Goal: Information Seeking & Learning: Understand process/instructions

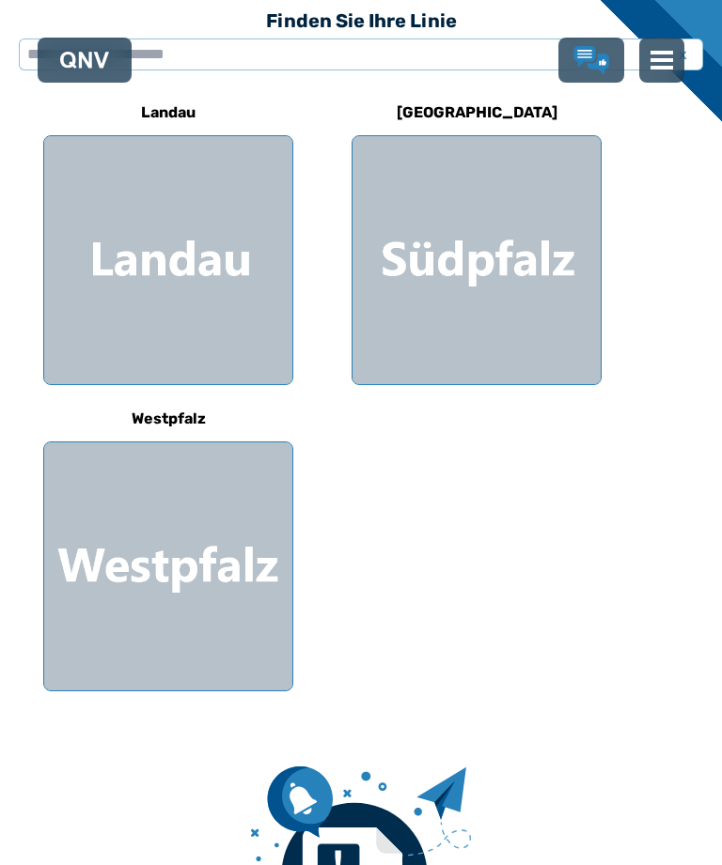
click at [163, 273] on div at bounding box center [168, 260] width 248 height 248
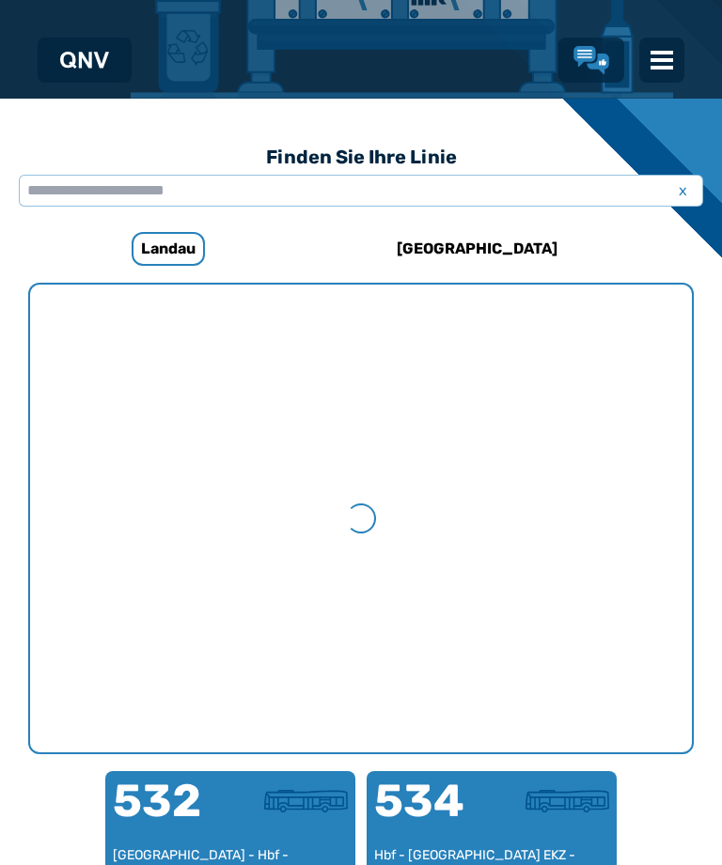
scroll to position [579, 0]
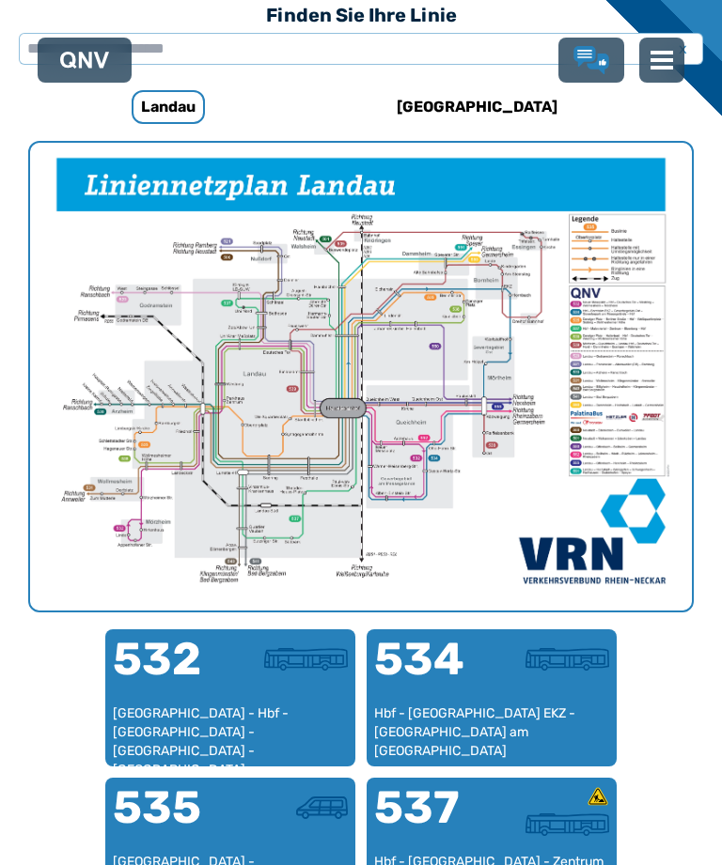
click at [467, 110] on h6 "[GEOGRAPHIC_DATA]" at bounding box center [477, 107] width 176 height 30
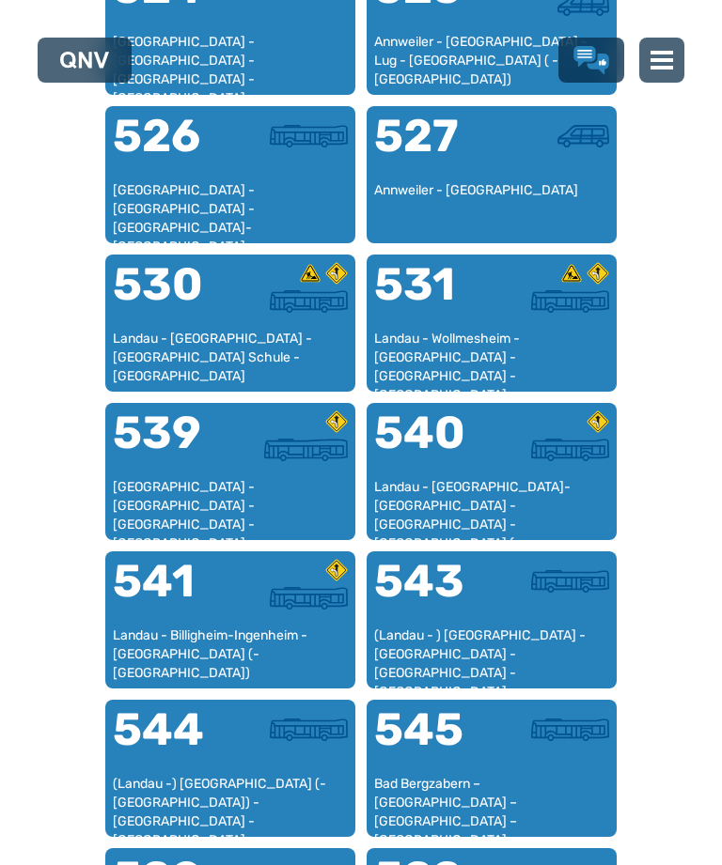
click at [216, 598] on div "541" at bounding box center [171, 593] width 117 height 68
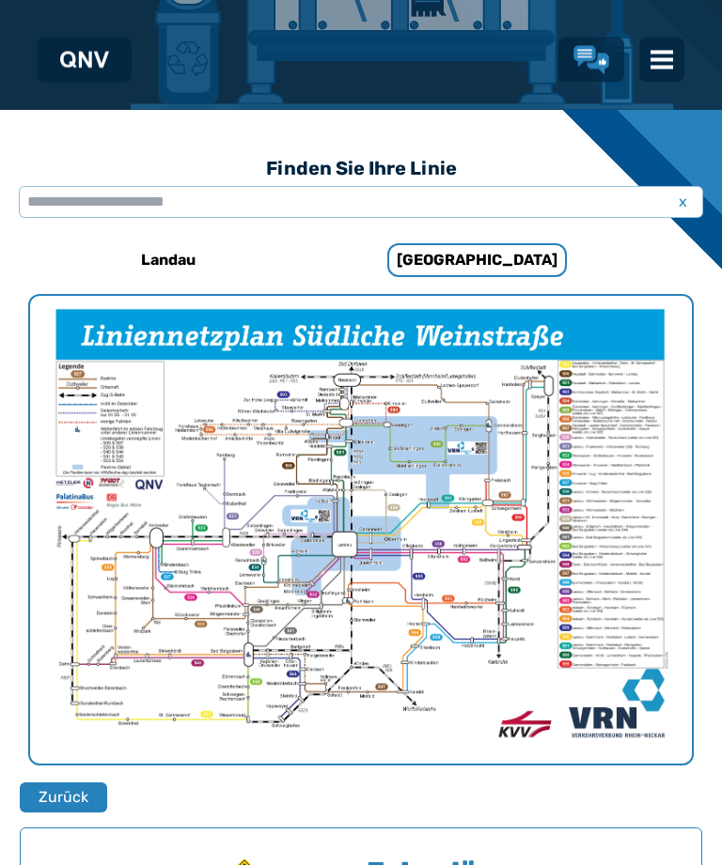
scroll to position [1203, 0]
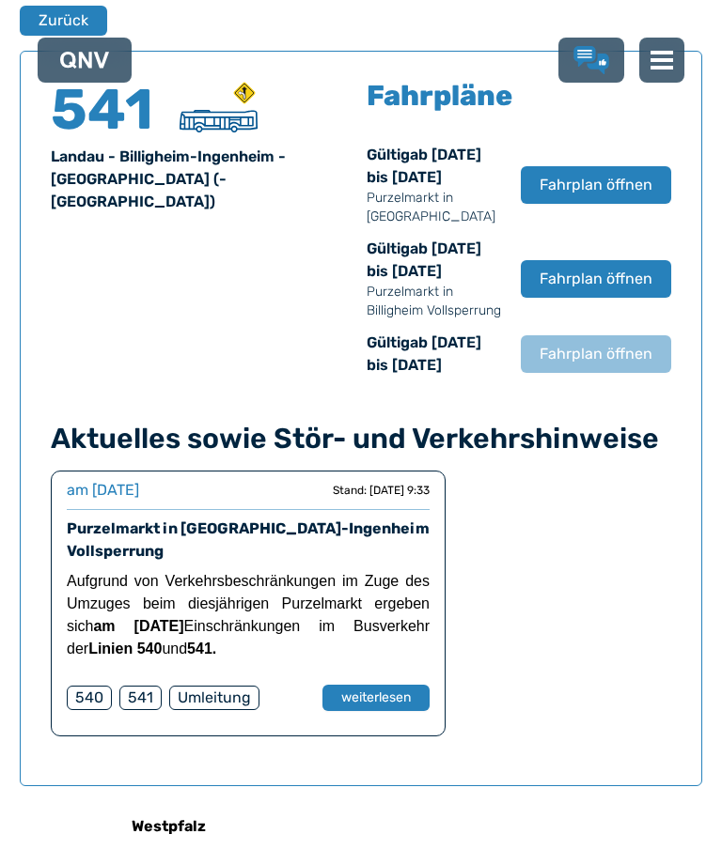
click at [575, 196] on span "Fahrplan öffnen" at bounding box center [595, 185] width 113 height 23
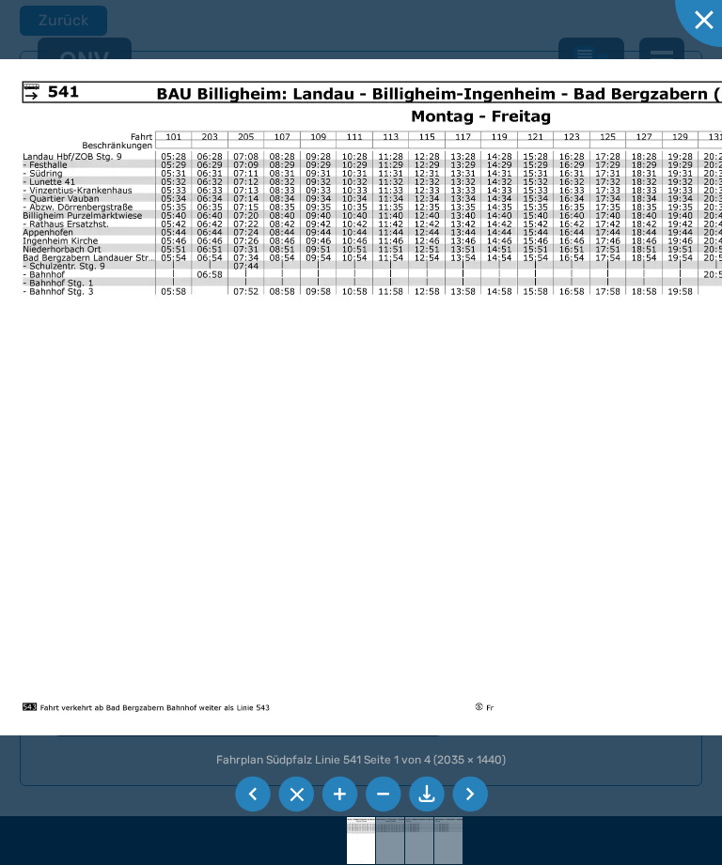
click at [249, 813] on li at bounding box center [253, 795] width 36 height 36
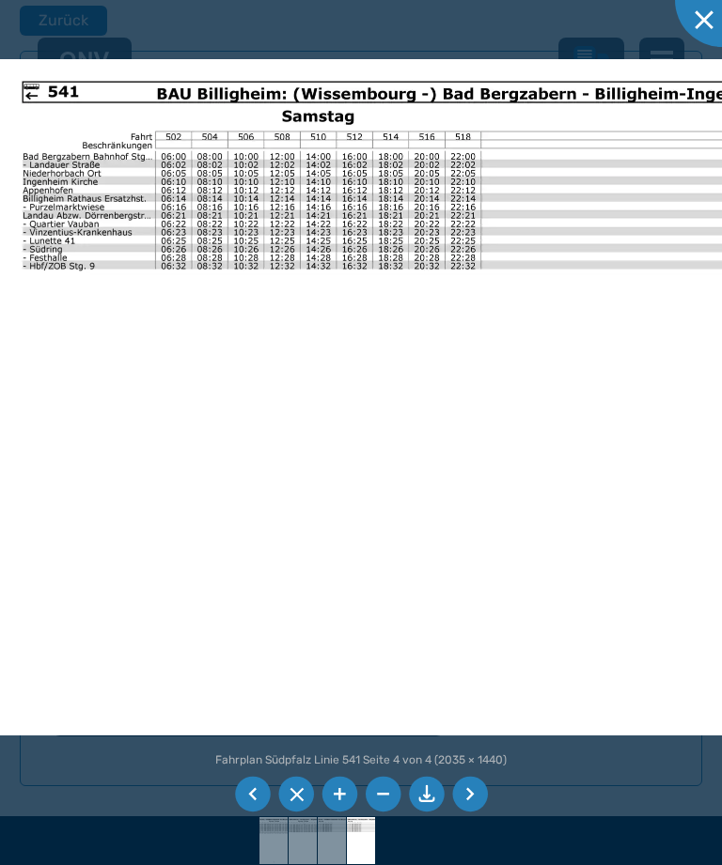
click at [249, 813] on li at bounding box center [253, 795] width 36 height 36
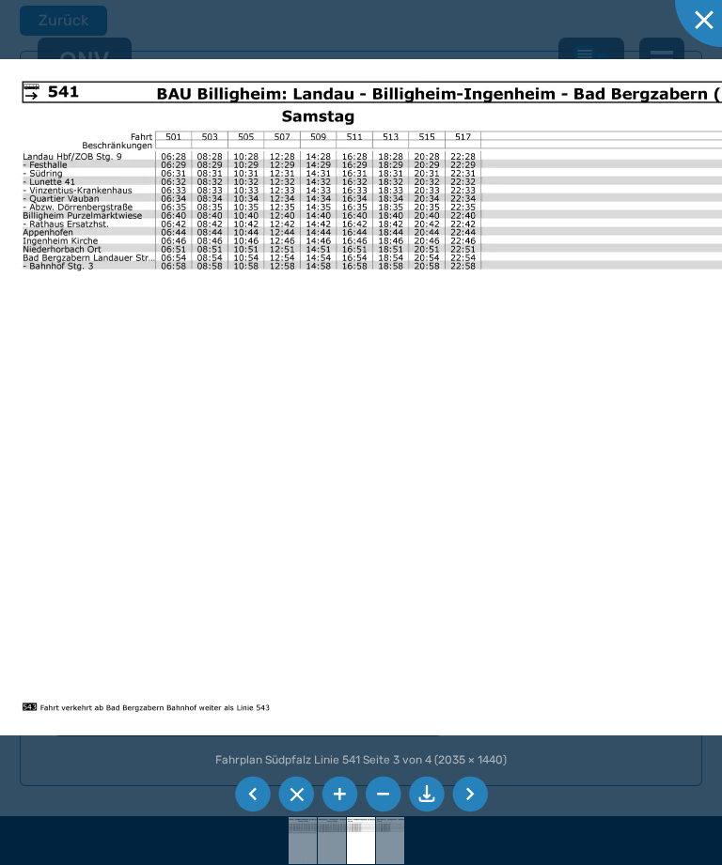
click at [257, 813] on li at bounding box center [253, 795] width 36 height 36
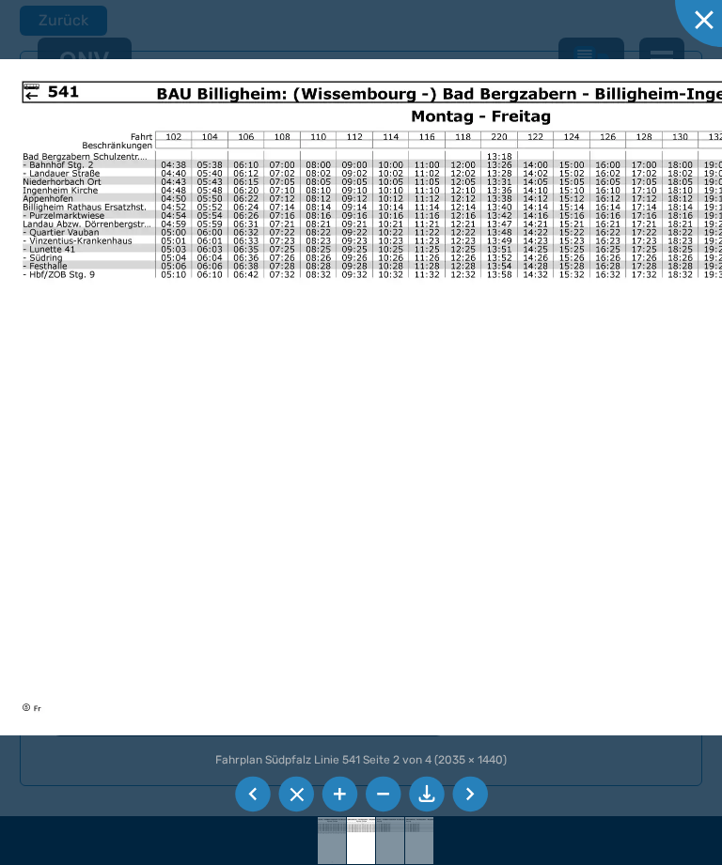
click at [252, 813] on li at bounding box center [253, 795] width 36 height 36
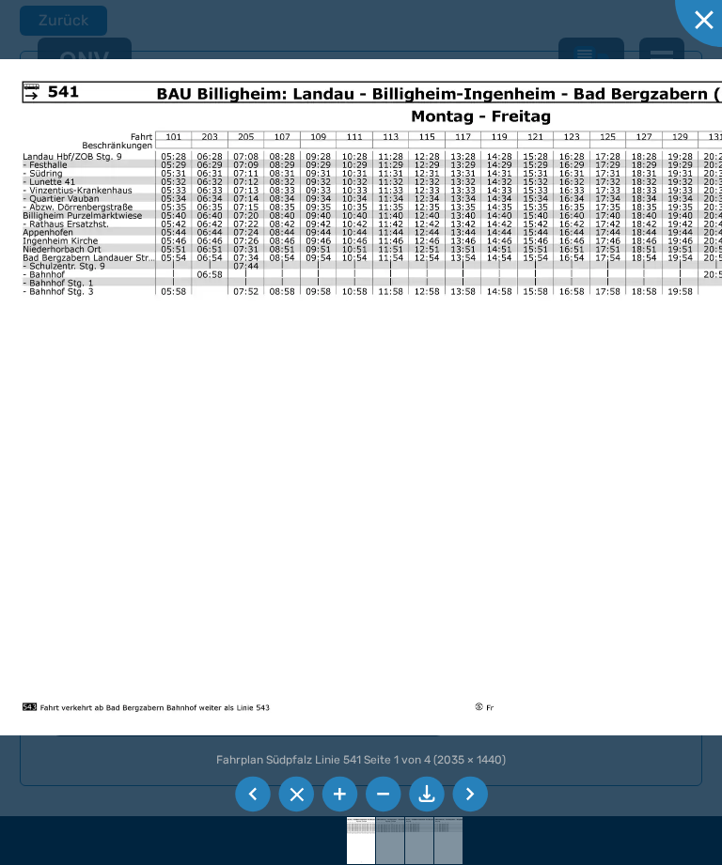
click at [252, 813] on li at bounding box center [253, 795] width 36 height 36
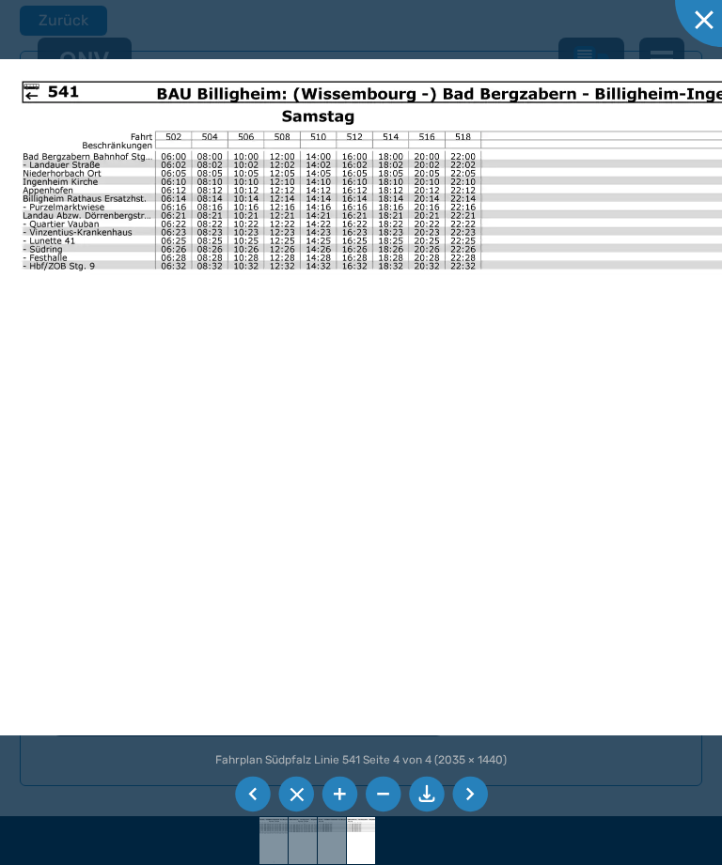
click at [710, 18] on div at bounding box center [722, 0] width 94 height 94
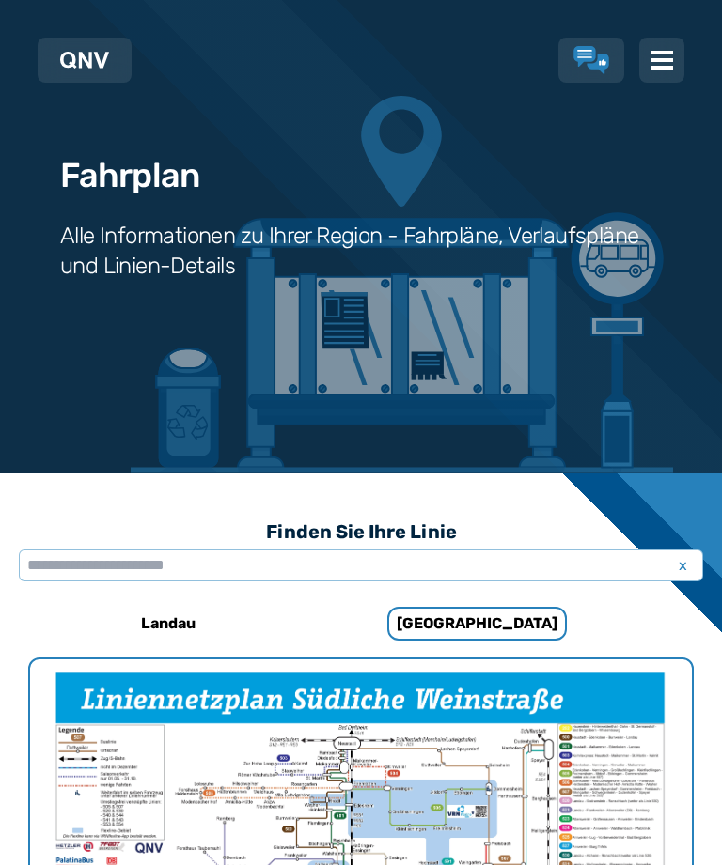
scroll to position [60, 0]
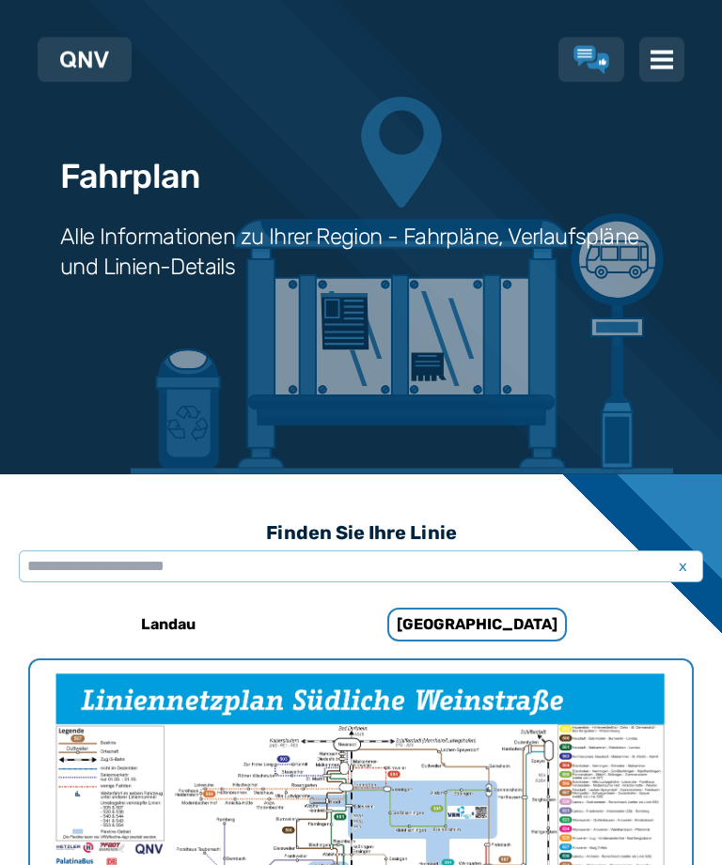
click at [163, 630] on h6 "Landau" at bounding box center [168, 626] width 70 height 30
